Goal: Transaction & Acquisition: Book appointment/travel/reservation

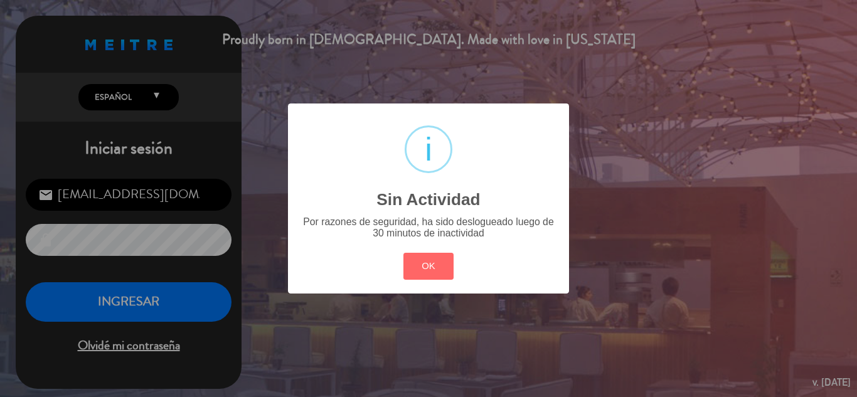
click at [454, 279] on div "OK Cancel" at bounding box center [428, 266] width 56 height 33
click at [394, 266] on div "? ! i Sin Actividad × Por razones de seguridad, ha sido deslogueado luego de 30…" at bounding box center [428, 198] width 281 height 189
click at [407, 267] on button "OK" at bounding box center [428, 266] width 51 height 27
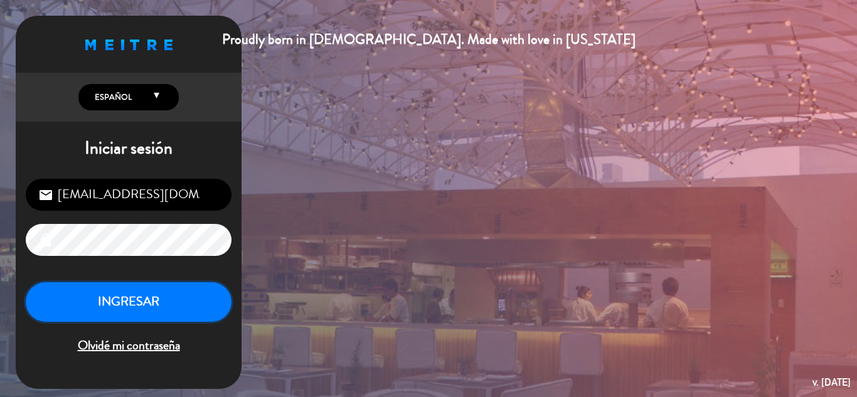
click at [114, 315] on button "INGRESAR" at bounding box center [129, 302] width 206 height 40
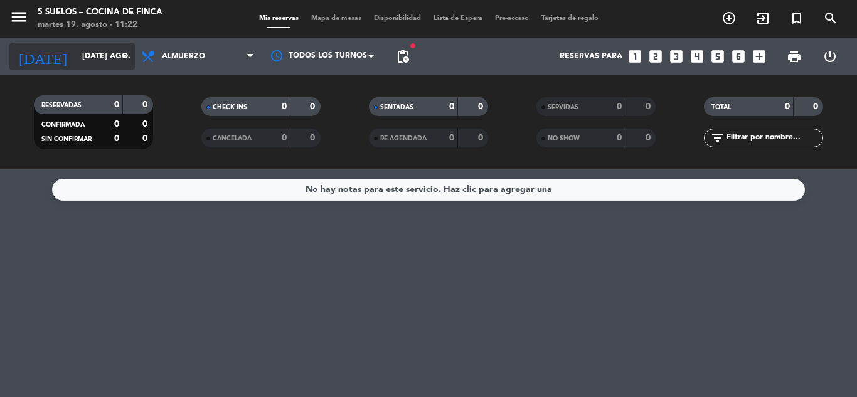
click at [79, 58] on input "[DATE] ago." at bounding box center [129, 56] width 106 height 21
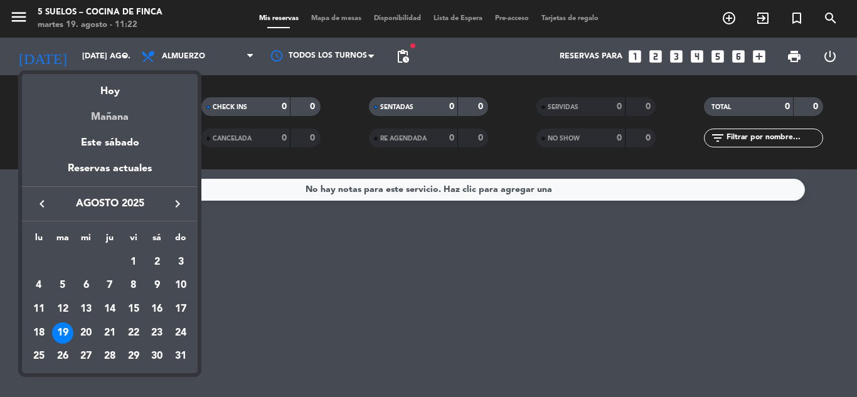
click at [119, 117] on div "Mañana" at bounding box center [110, 113] width 176 height 26
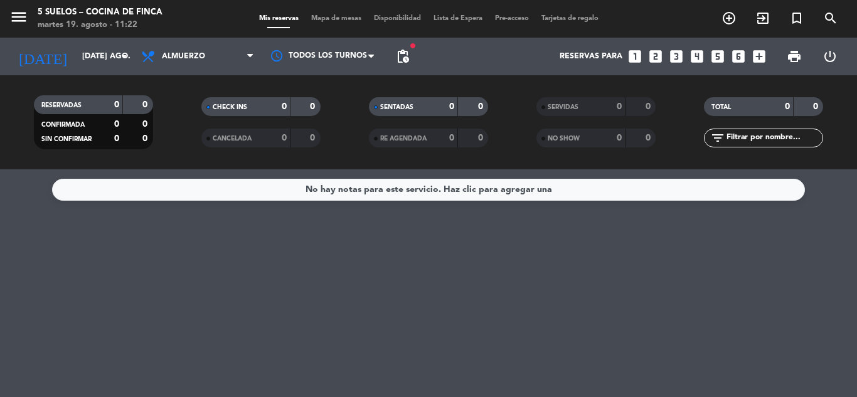
type input "mié. 20 ago."
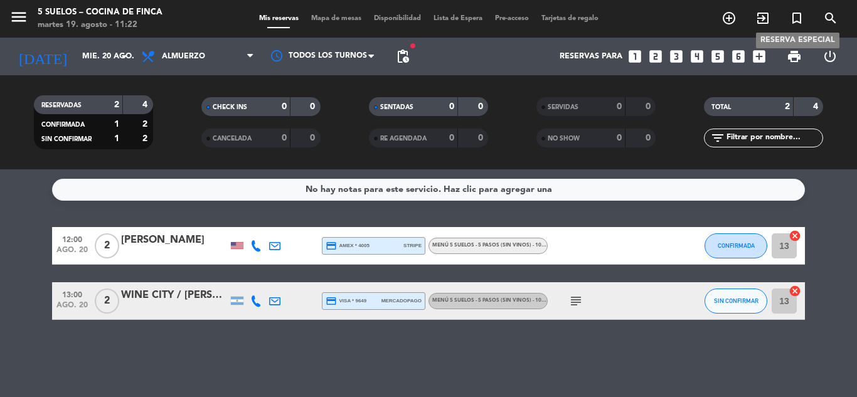
click at [799, 20] on icon "turned_in_not" at bounding box center [796, 18] width 15 height 15
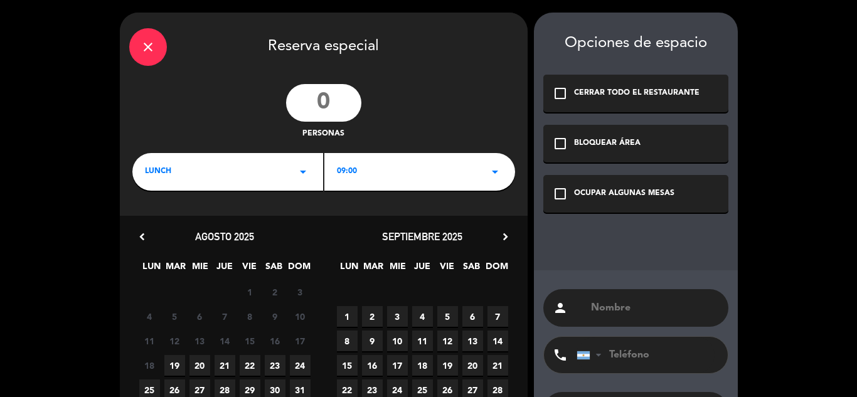
click at [385, 174] on div "09:00 arrow_drop_down" at bounding box center [419, 172] width 191 height 38
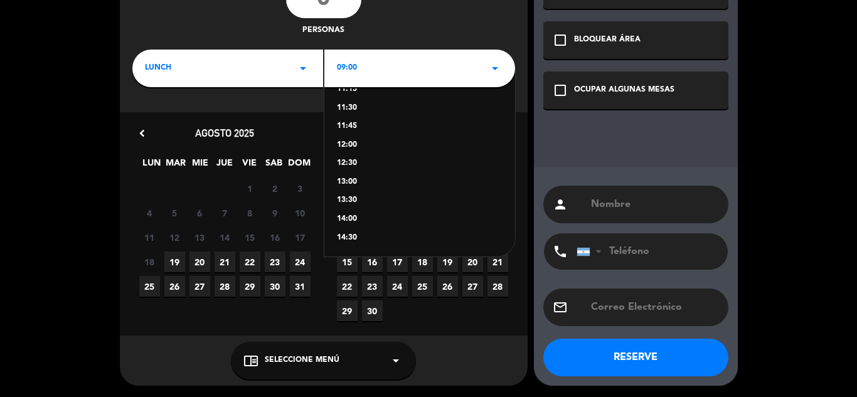
scroll to position [104, 0]
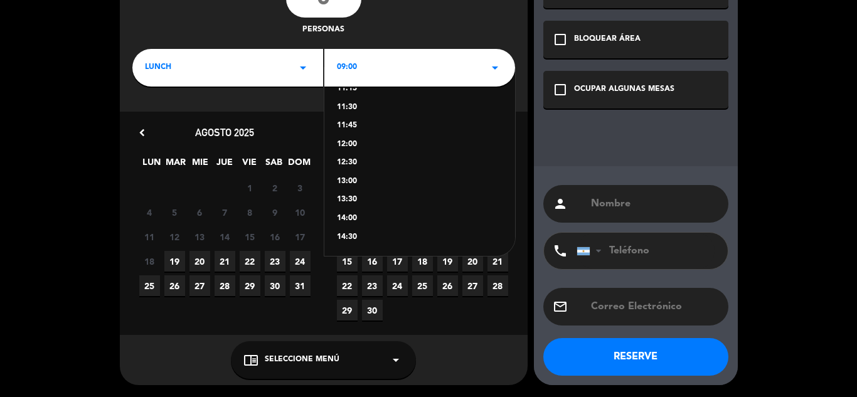
click at [346, 179] on div "13:00" at bounding box center [420, 182] width 166 height 13
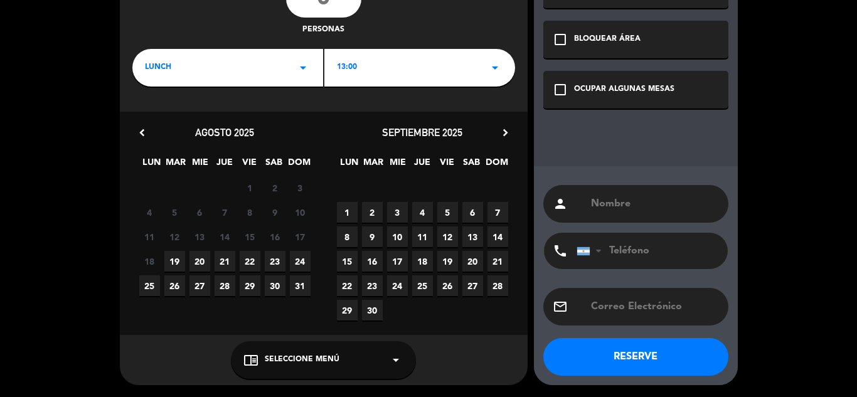
scroll to position [0, 0]
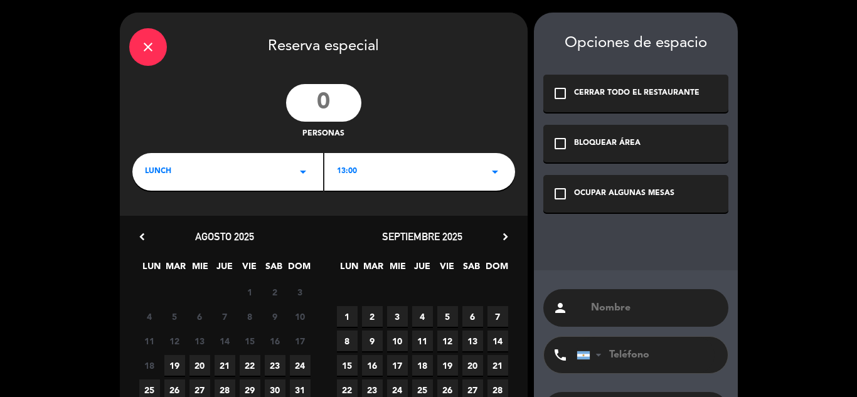
click at [602, 295] on div "person" at bounding box center [635, 308] width 185 height 38
click at [605, 306] on input "text" at bounding box center [654, 308] width 129 height 18
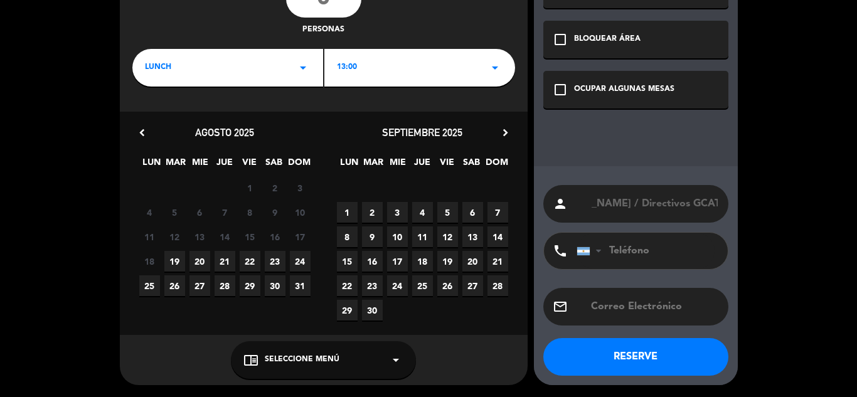
type input "[PERSON_NAME] / Directivos GCAT"
click at [199, 261] on span "20" at bounding box center [199, 261] width 21 height 21
click at [368, 363] on div "chrome_reader_mode Seleccione Menú arrow_drop_down" at bounding box center [323, 360] width 185 height 38
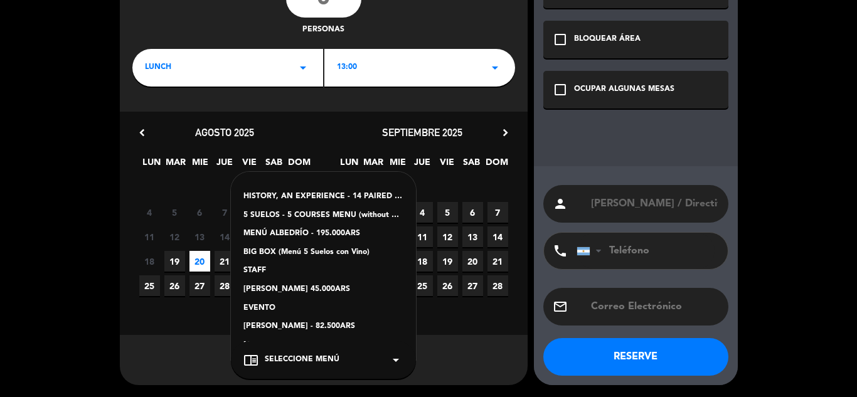
click at [262, 311] on div "EVENTO" at bounding box center [323, 308] width 160 height 13
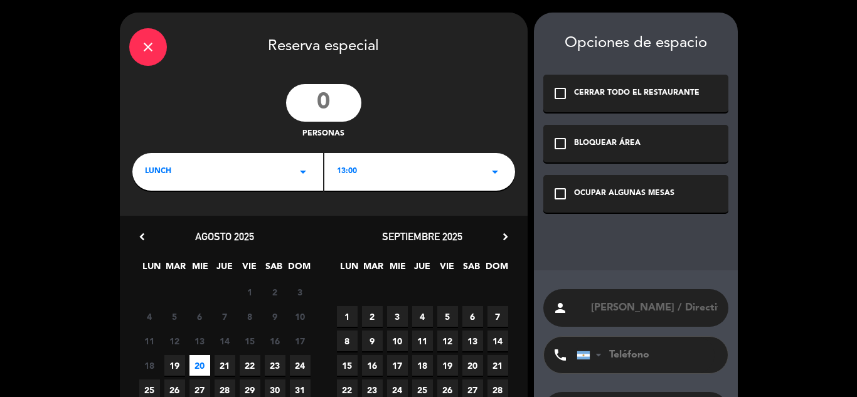
click at [560, 97] on icon "check_box_outline_blank" at bounding box center [560, 93] width 15 height 15
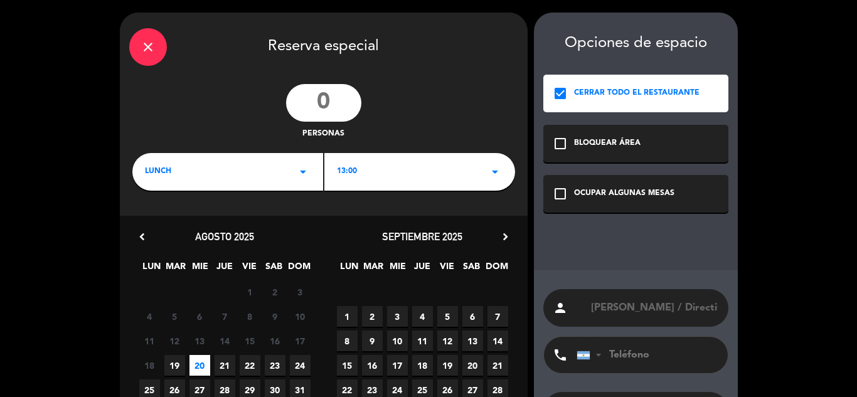
click at [323, 104] on input "number" at bounding box center [323, 103] width 75 height 38
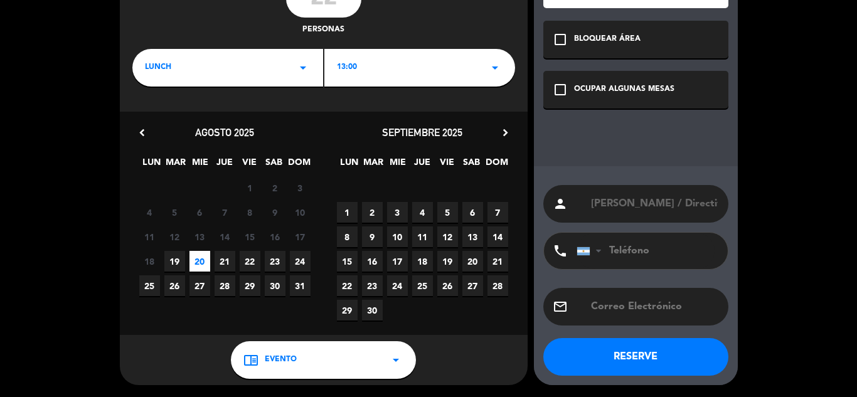
type input "22"
click at [638, 356] on button "RESERVE" at bounding box center [635, 357] width 185 height 38
